Goal: Task Accomplishment & Management: Use online tool/utility

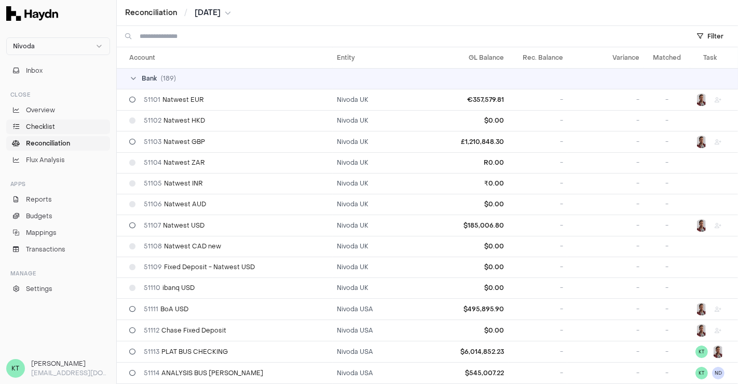
click at [71, 131] on link "Checklist" at bounding box center [58, 126] width 104 height 15
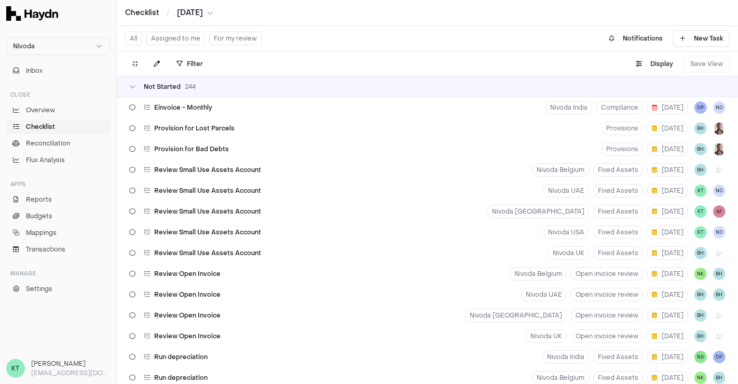
click at [180, 35] on button "Assigned to me" at bounding box center [175, 39] width 59 height 14
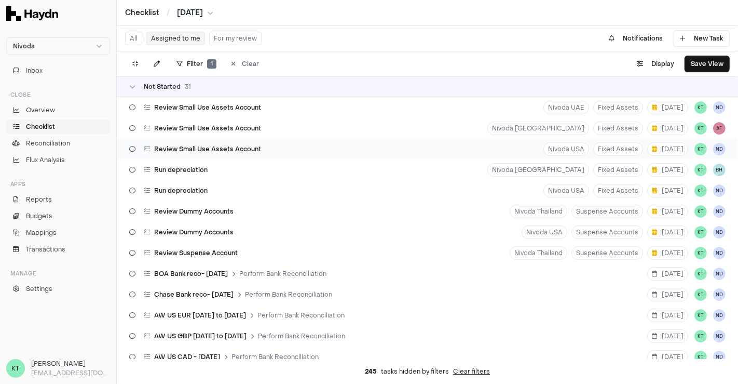
click at [258, 143] on div "Review Small Use Assets Account" at bounding box center [195, 149] width 140 height 20
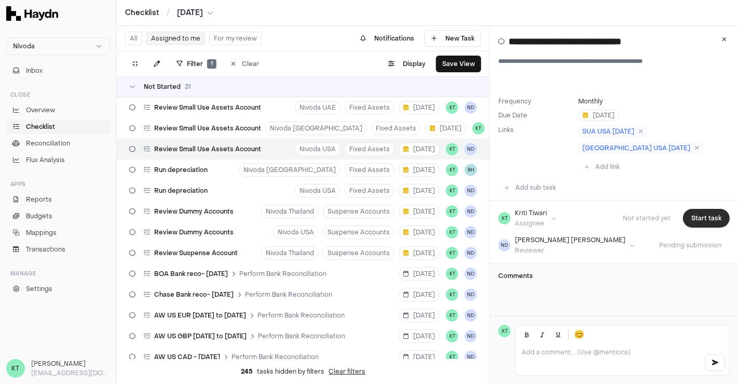
click at [699, 209] on button "Start task" at bounding box center [706, 218] width 47 height 19
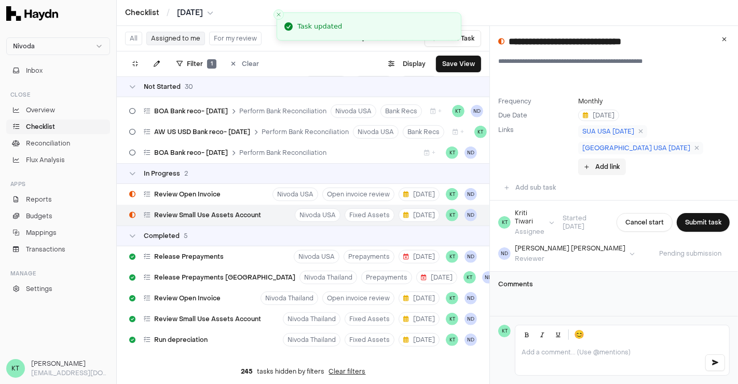
scroll to position [559, 0]
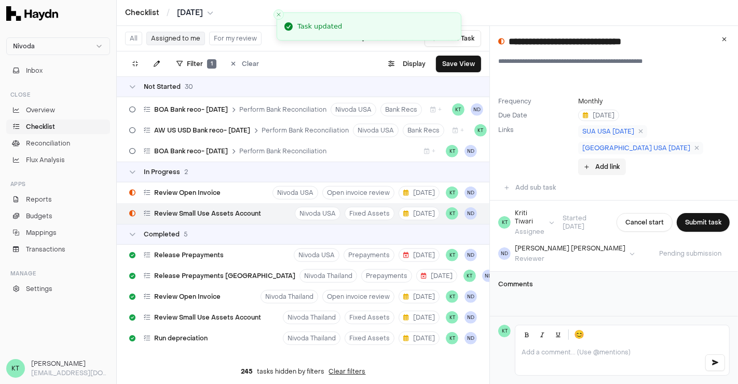
click at [626, 158] on button "Add link" at bounding box center [602, 166] width 48 height 17
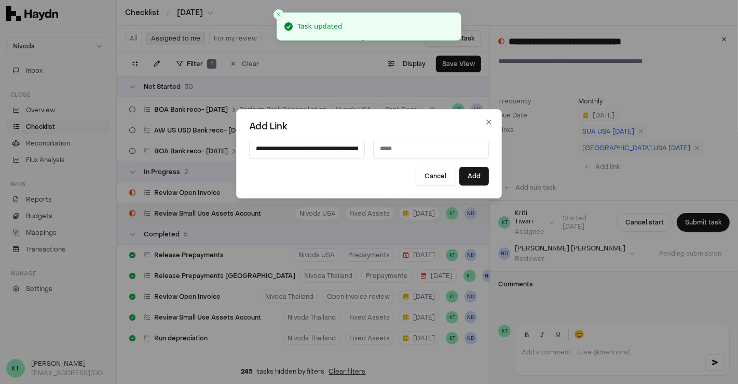
scroll to position [0, 317]
type input "**********"
click at [411, 154] on input at bounding box center [431, 149] width 116 height 19
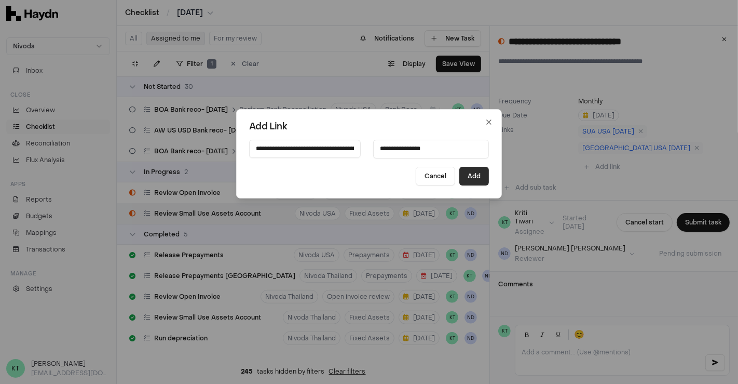
type input "**********"
click at [460, 177] on button "Add" at bounding box center [475, 176] width 30 height 19
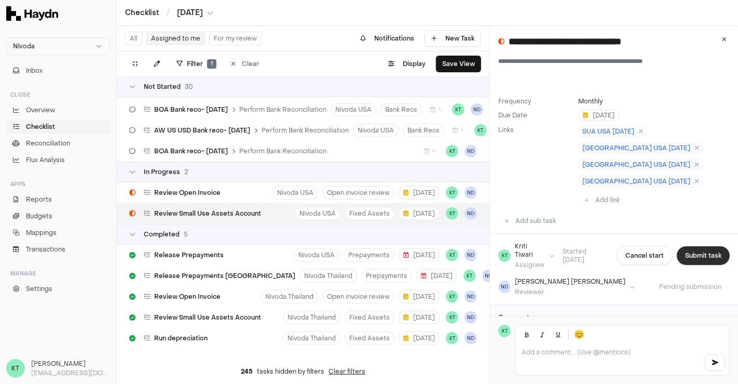
click at [699, 246] on button "Submit task" at bounding box center [703, 255] width 53 height 19
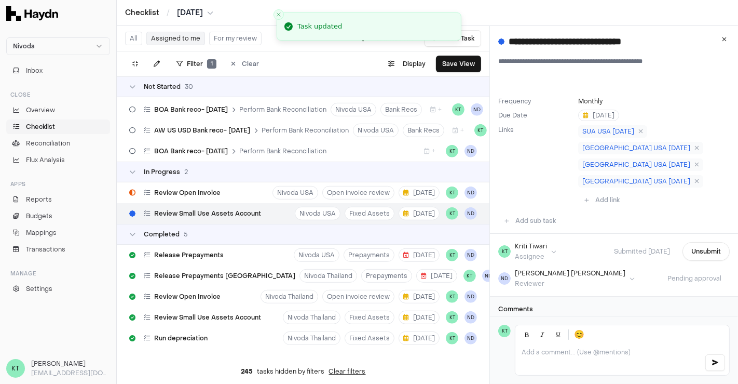
scroll to position [4, 0]
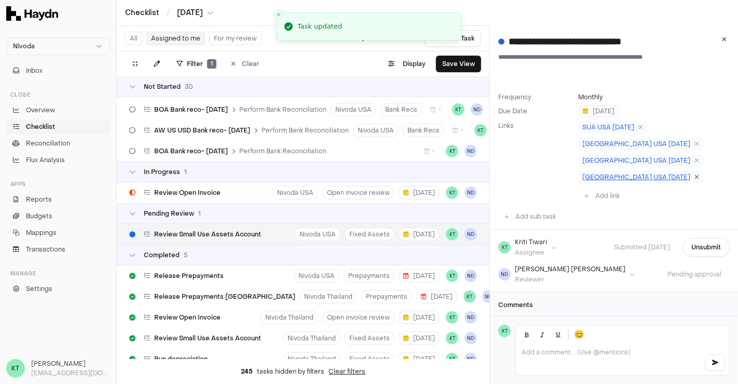
click at [695, 178] on icon at bounding box center [697, 177] width 5 height 6
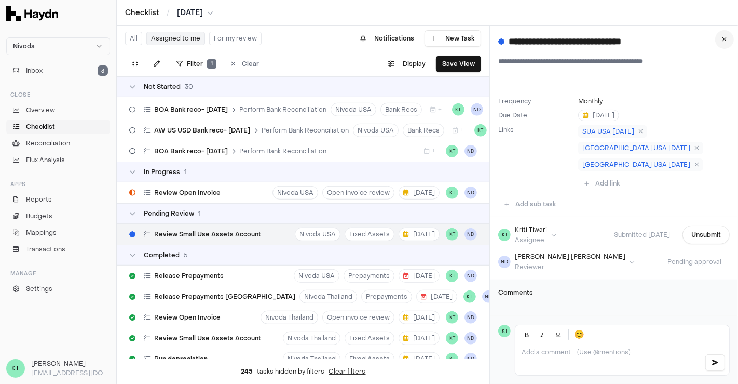
click at [723, 44] on button at bounding box center [725, 39] width 19 height 19
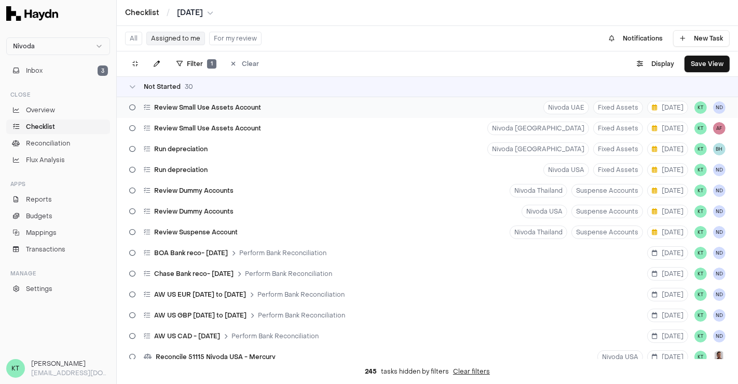
click at [500, 103] on div "Review Small Use Assets Account Nivoda UAE Fixed Assets [DATE] KT ND" at bounding box center [428, 107] width 622 height 21
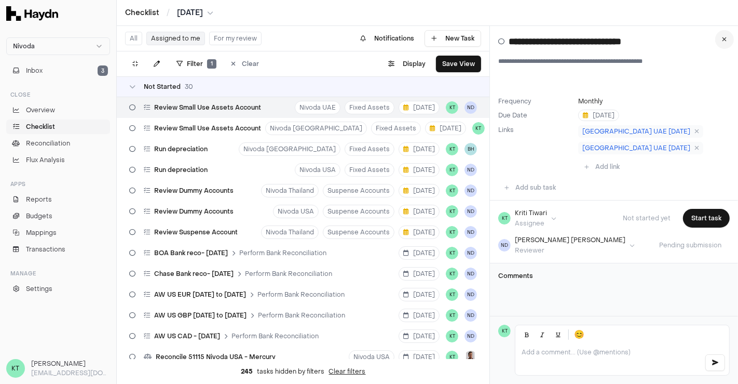
click at [717, 42] on button at bounding box center [725, 39] width 19 height 19
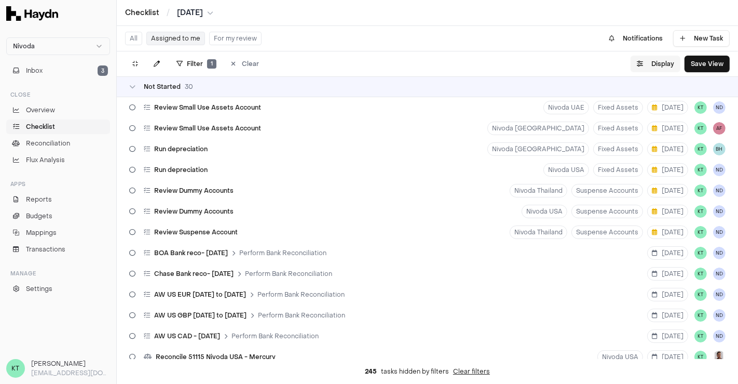
click at [661, 56] on button "Display" at bounding box center [656, 64] width 50 height 17
click at [469, 60] on div "Filter 1 Clear . Display Save View" at bounding box center [428, 63] width 622 height 25
click at [226, 36] on button "For my review" at bounding box center [235, 39] width 52 height 14
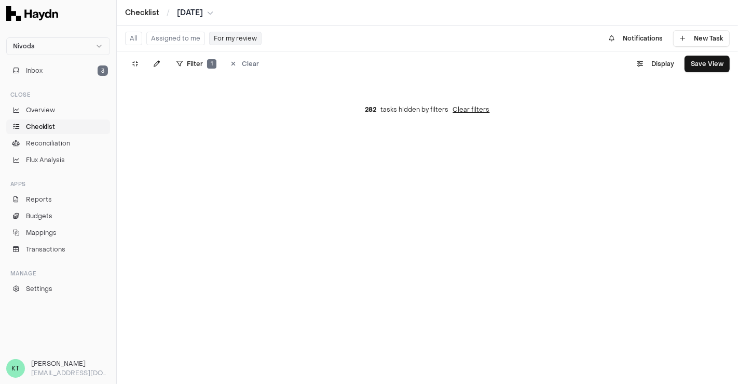
click at [186, 42] on button "Assigned to me" at bounding box center [175, 39] width 59 height 14
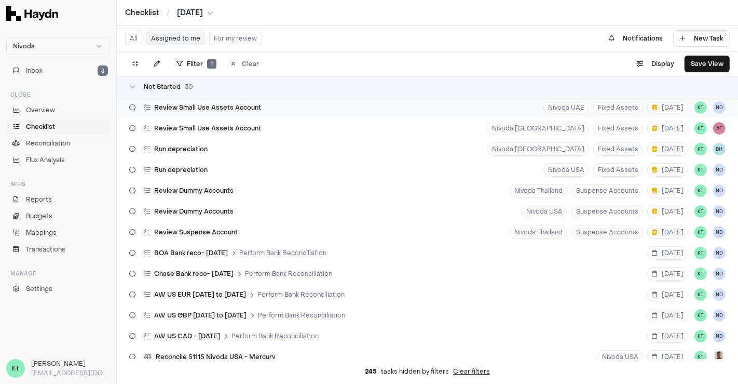
click at [418, 103] on div "Review Small Use Assets Account Nivoda UAE Fixed Assets [DATE] KT ND" at bounding box center [428, 107] width 622 height 21
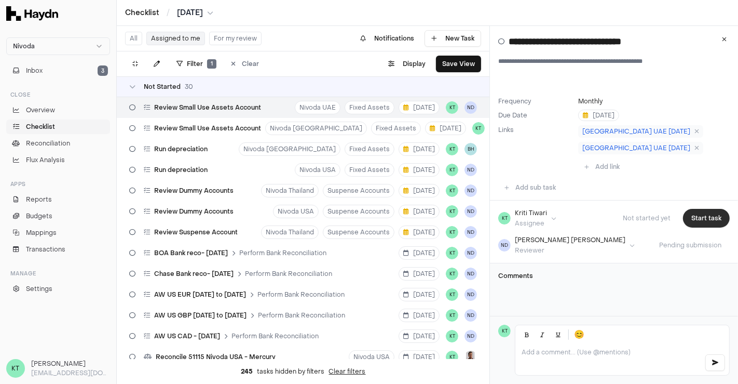
click at [702, 209] on button "Start task" at bounding box center [706, 218] width 47 height 19
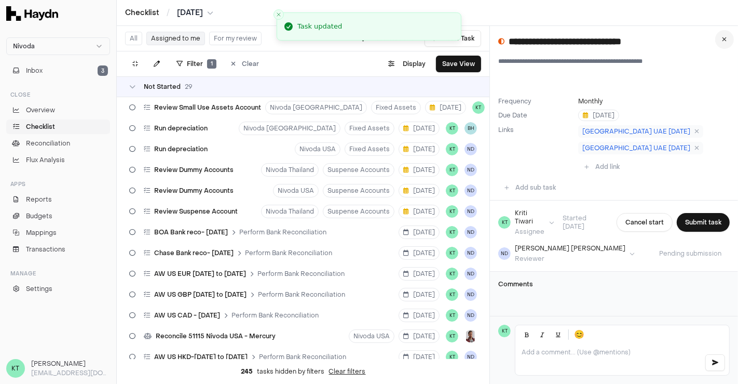
click at [722, 46] on button at bounding box center [725, 39] width 19 height 19
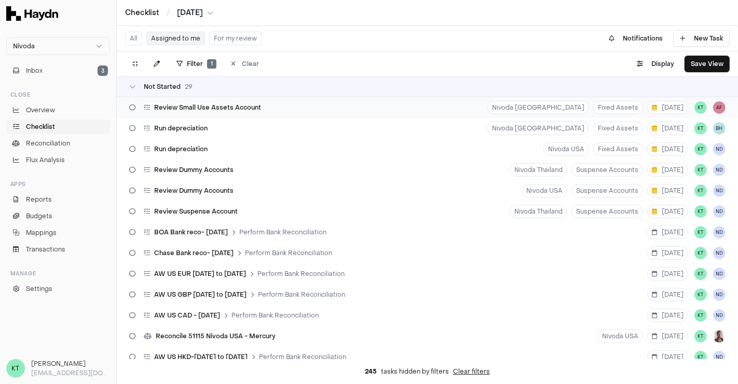
click at [315, 105] on div "Review Small Use Assets Account Nivoda [GEOGRAPHIC_DATA] Fixed Assets [DATE] KT…" at bounding box center [428, 107] width 622 height 21
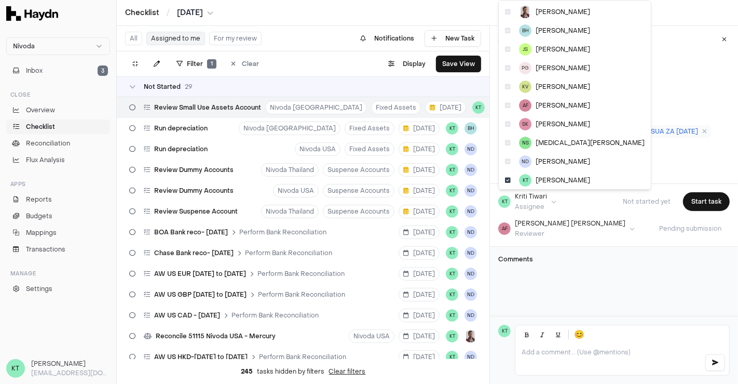
click at [541, 200] on html "Nivoda Inbox 3 Close Overview Checklist Reconciliation Flux Analysis Apps Repor…" at bounding box center [369, 192] width 738 height 384
click at [581, 284] on html "Nivoda Inbox 3 Close Overview Checklist Reconciliation Flux Analysis Apps Repor…" at bounding box center [369, 192] width 738 height 384
click at [547, 198] on html "Nivoda Inbox 3 Close Overview Checklist Reconciliation Flux Analysis Apps Repor…" at bounding box center [369, 192] width 738 height 384
click at [594, 352] on html "Nivoda Inbox 3 Close Overview Checklist Reconciliation Flux Analysis Apps Repor…" at bounding box center [369, 192] width 738 height 384
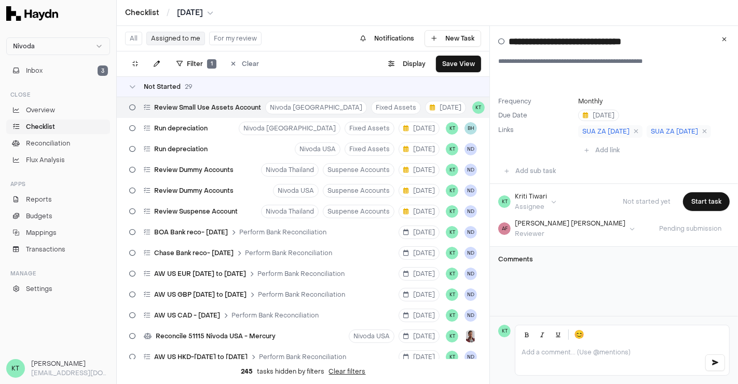
click at [594, 352] on p at bounding box center [609, 352] width 174 height 8
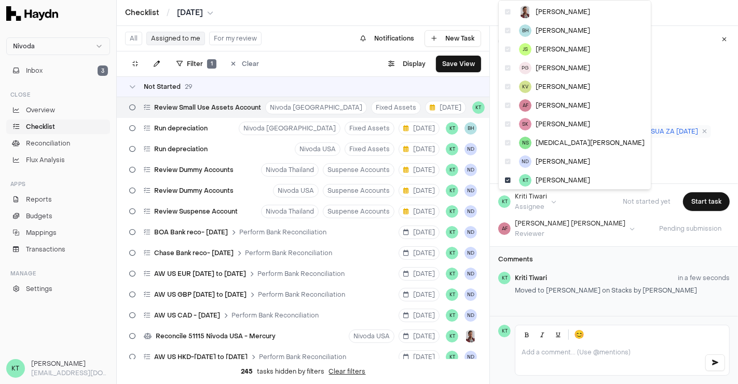
click at [552, 197] on html "Nivoda Inbox 3 Close Overview Checklist Reconciliation Flux Analysis Apps Repor…" at bounding box center [369, 192] width 738 height 384
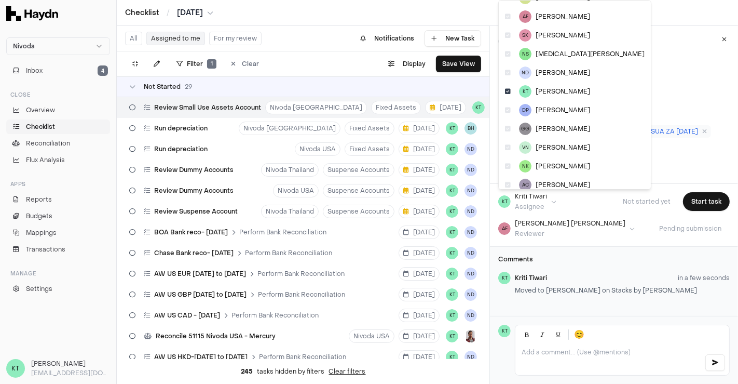
scroll to position [95, 0]
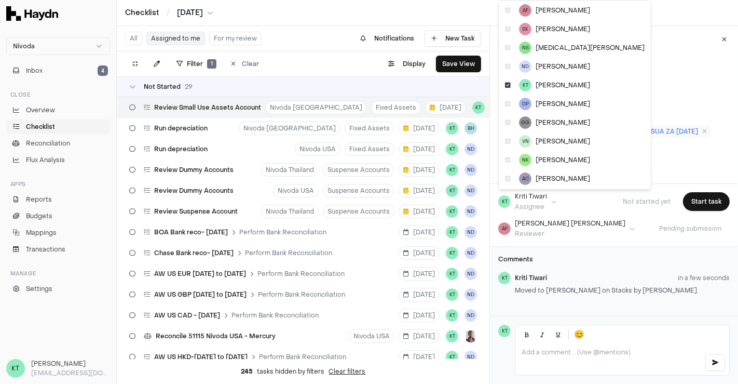
click at [724, 43] on html "Nivoda Inbox 4 Close Overview Checklist Reconciliation Flux Analysis Apps Repor…" at bounding box center [369, 192] width 738 height 384
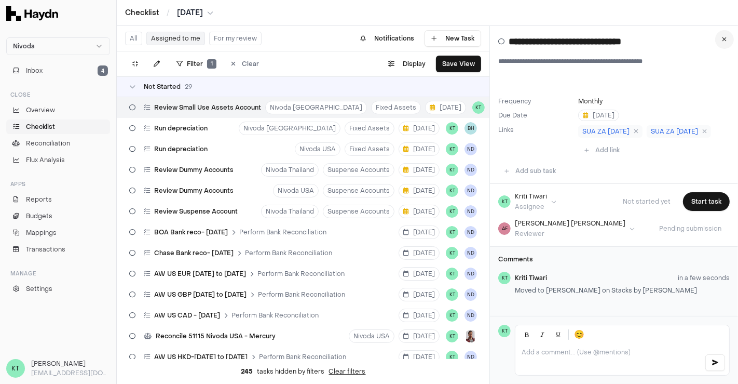
click at [725, 39] on icon at bounding box center [725, 39] width 5 height 6
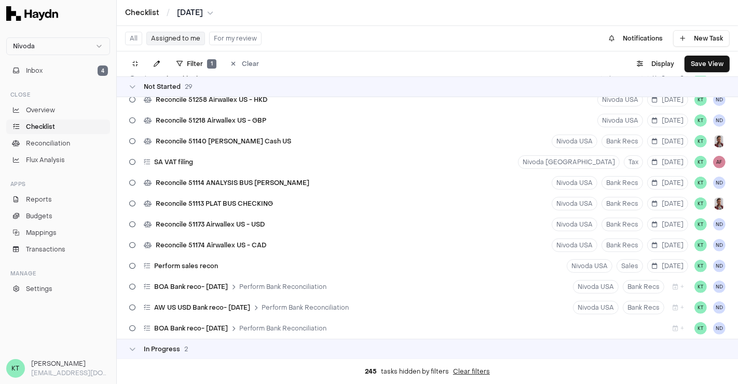
scroll to position [569, 0]
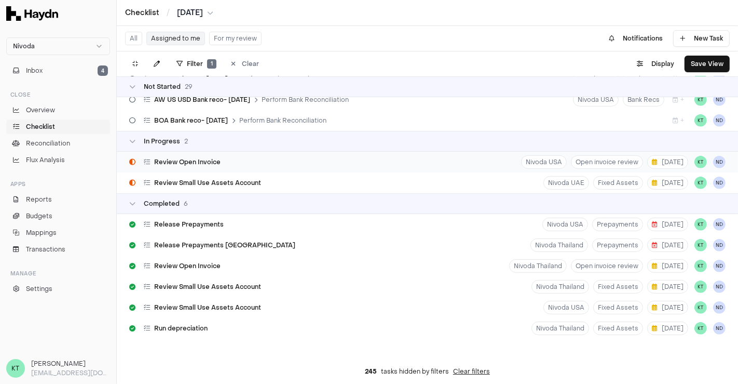
click at [260, 161] on div "Review Open Invoice Nivoda USA Open invoice review [DATE] KT ND" at bounding box center [428, 162] width 622 height 21
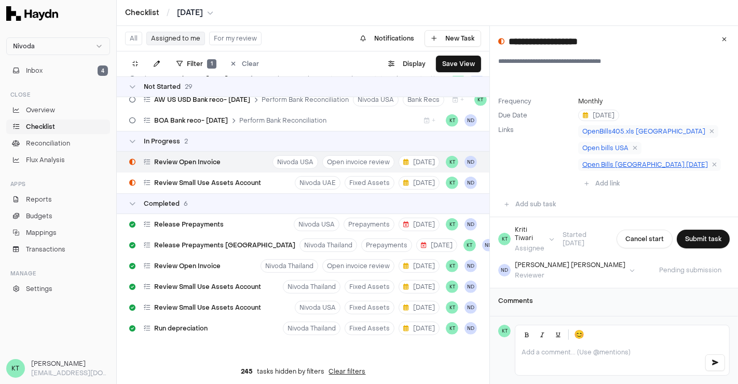
click at [623, 165] on span "Open Bills [GEOGRAPHIC_DATA] [DATE]" at bounding box center [646, 164] width 126 height 8
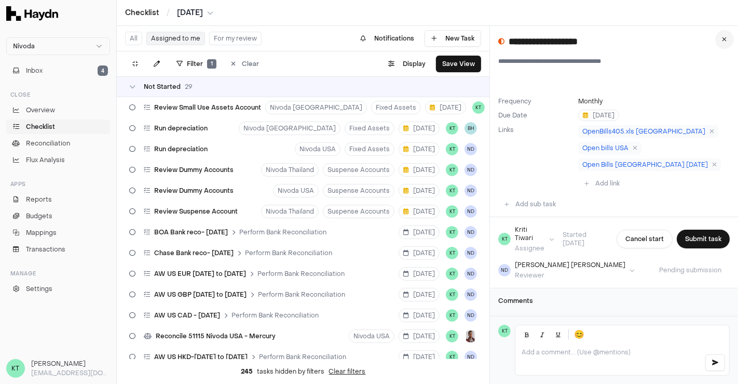
click at [724, 41] on icon at bounding box center [725, 39] width 5 height 6
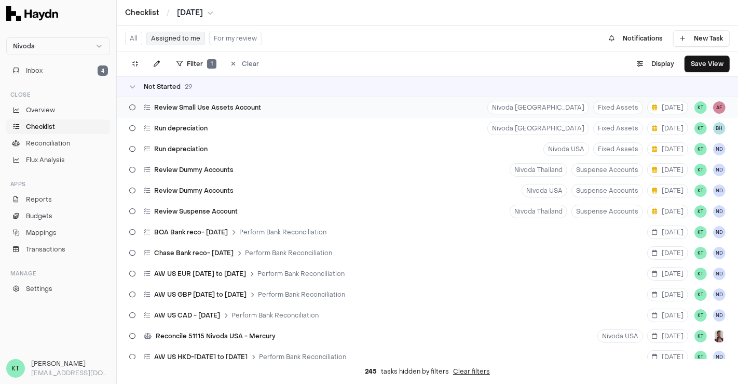
click at [312, 107] on div "Review Small Use Assets Account Nivoda [GEOGRAPHIC_DATA] Fixed Assets [DATE] KT…" at bounding box center [428, 107] width 622 height 21
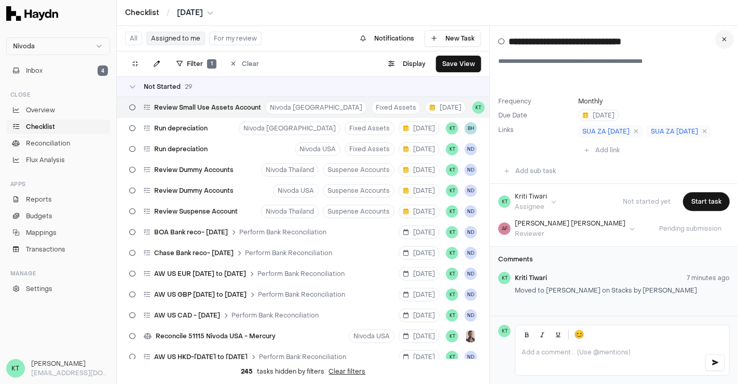
click at [728, 43] on button at bounding box center [725, 39] width 19 height 19
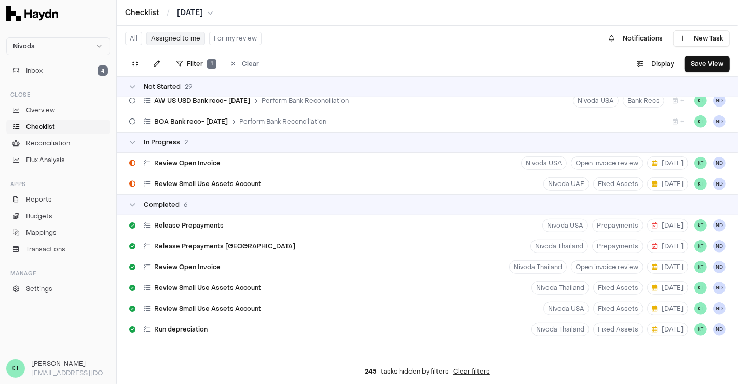
scroll to position [569, 0]
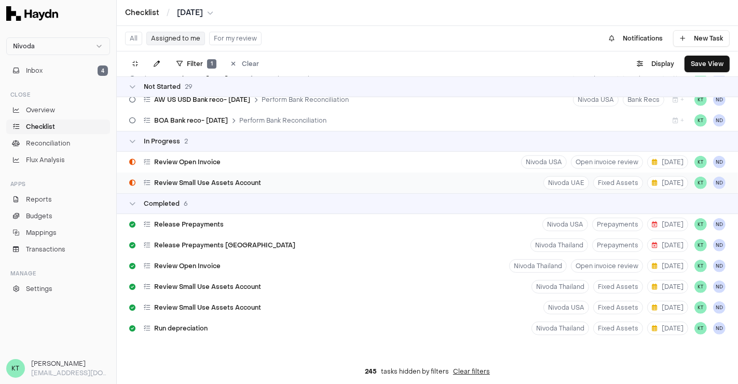
click at [308, 184] on div "Review Small Use Assets Account Nivoda UAE Fixed Assets [DATE] KT ND" at bounding box center [428, 182] width 622 height 21
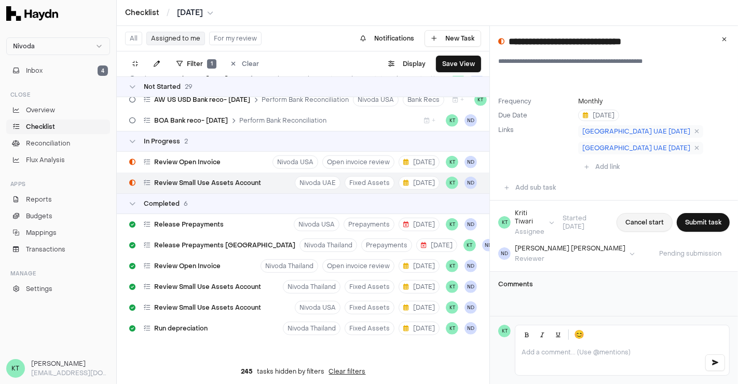
click at [642, 213] on button "Cancel start" at bounding box center [645, 222] width 56 height 19
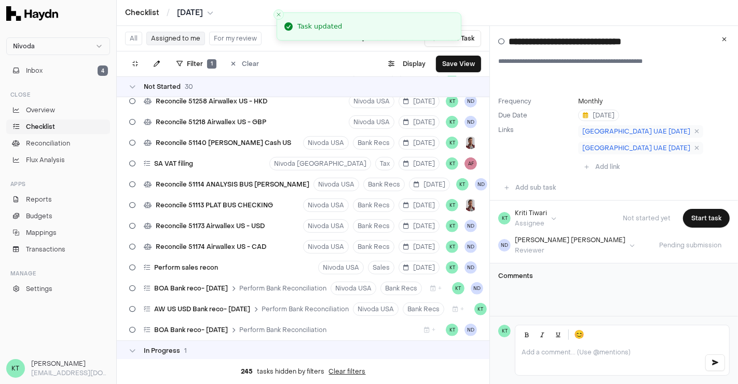
click at [582, 352] on p at bounding box center [609, 352] width 174 height 8
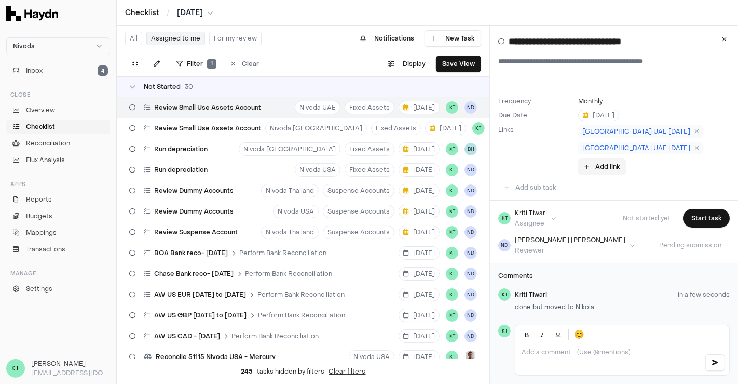
drag, startPoint x: 682, startPoint y: 148, endPoint x: 661, endPoint y: 153, distance: 21.8
click at [626, 158] on button "Add link" at bounding box center [602, 166] width 48 height 17
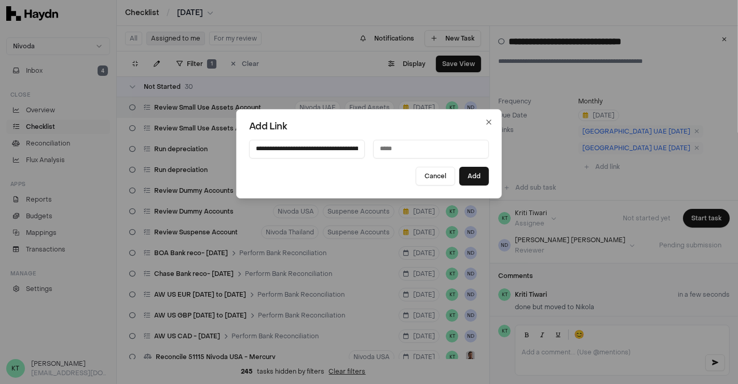
scroll to position [0, 325]
type input "**********"
click at [424, 146] on input at bounding box center [431, 149] width 116 height 19
type input "**********"
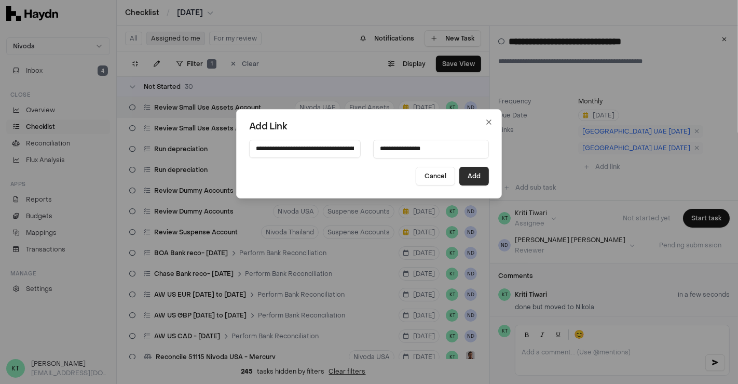
click at [468, 176] on button "Add" at bounding box center [475, 176] width 30 height 19
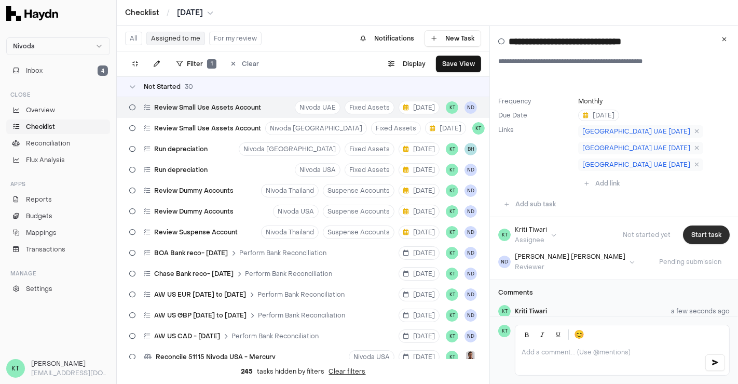
click at [702, 225] on button "Start task" at bounding box center [706, 234] width 47 height 19
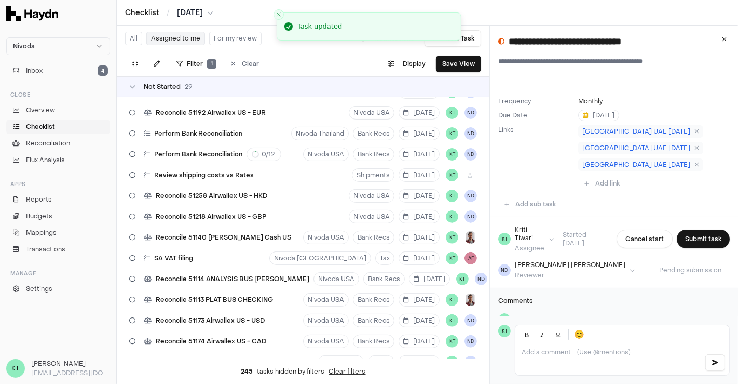
drag, startPoint x: 702, startPoint y: 214, endPoint x: 691, endPoint y: 14, distance: 200.7
click at [691, 14] on div "Checklist / [DATE] All Assigned to me For my review Notifications New Task Filt…" at bounding box center [428, 192] width 622 height 384
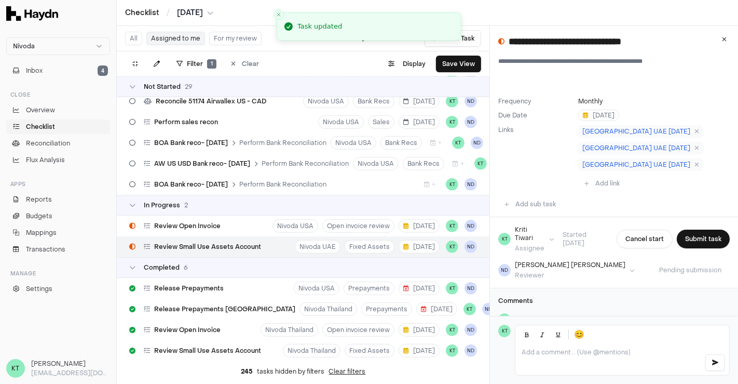
scroll to position [538, 0]
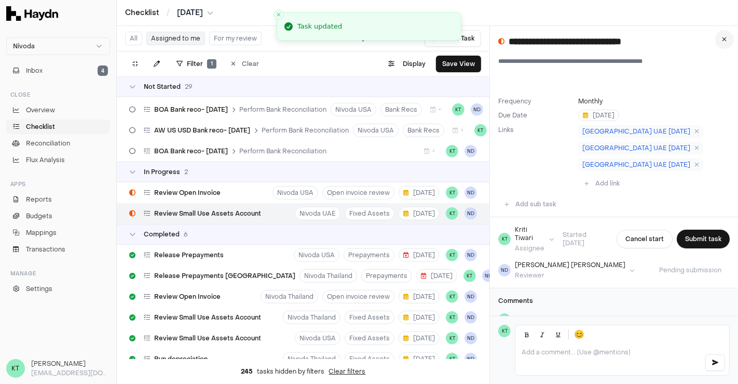
click at [723, 39] on icon at bounding box center [725, 39] width 5 height 6
